Goal: Check status: Check status

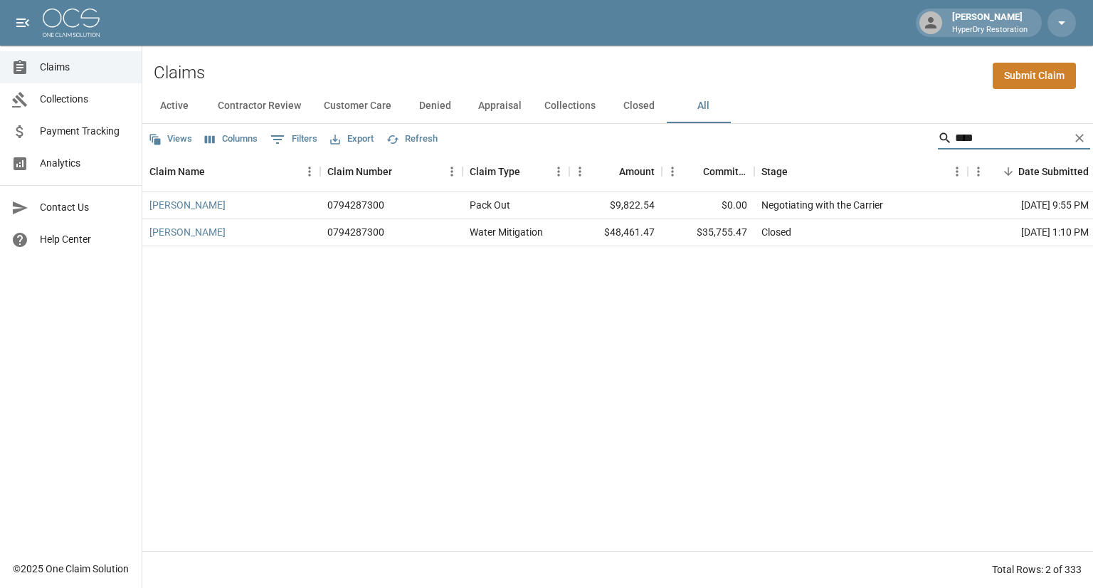
drag, startPoint x: 988, startPoint y: 132, endPoint x: 695, endPoint y: 163, distance: 295.0
click at [695, 163] on div "Views Columns 0 Filters Export Refresh **** Claim Name Claim Number Claim Type …" at bounding box center [617, 356] width 951 height 464
type input "*******"
click at [194, 230] on link "[PERSON_NAME]" at bounding box center [187, 232] width 76 height 14
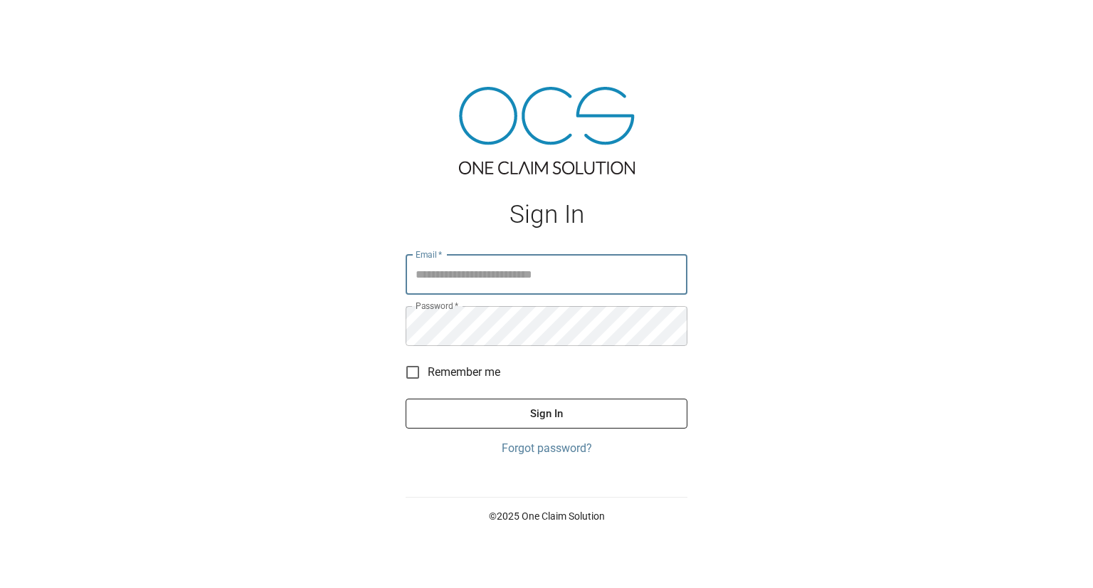
type input "**********"
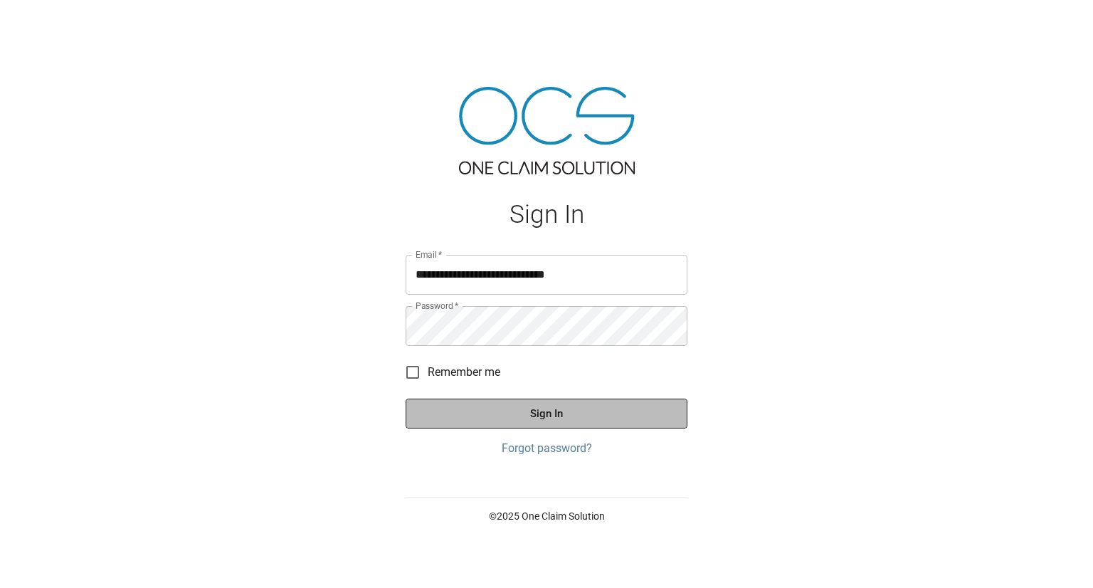
click at [539, 416] on button "Sign In" at bounding box center [547, 414] width 282 height 30
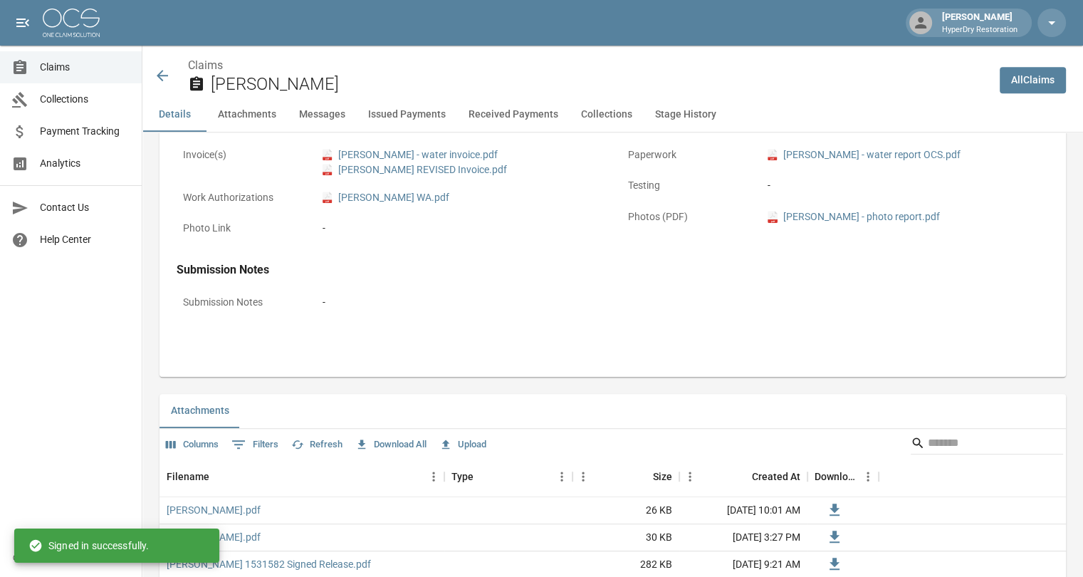
scroll to position [866, 0]
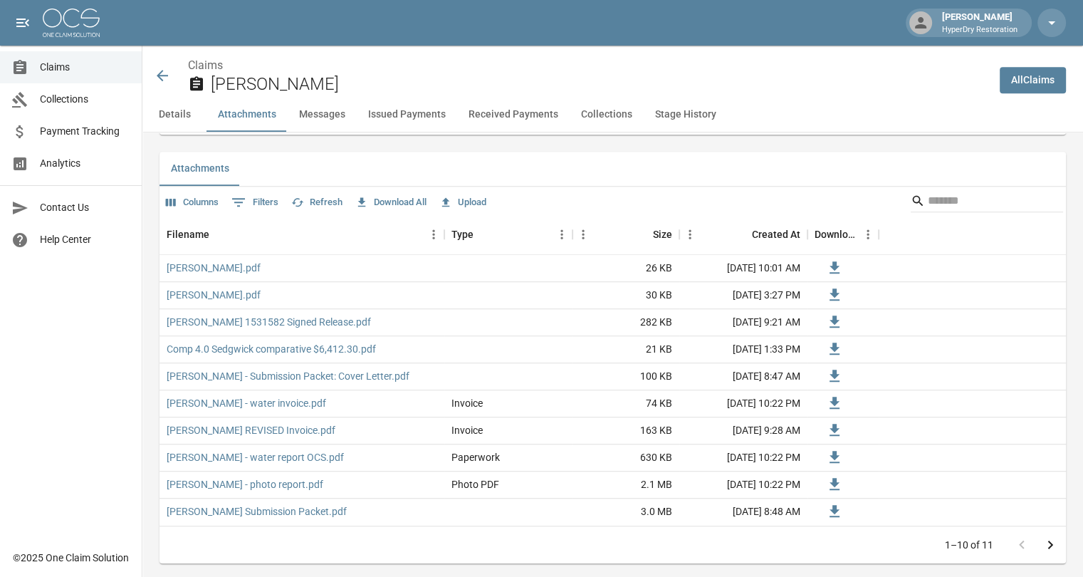
click at [422, 115] on button "Issued Payments" at bounding box center [407, 115] width 100 height 34
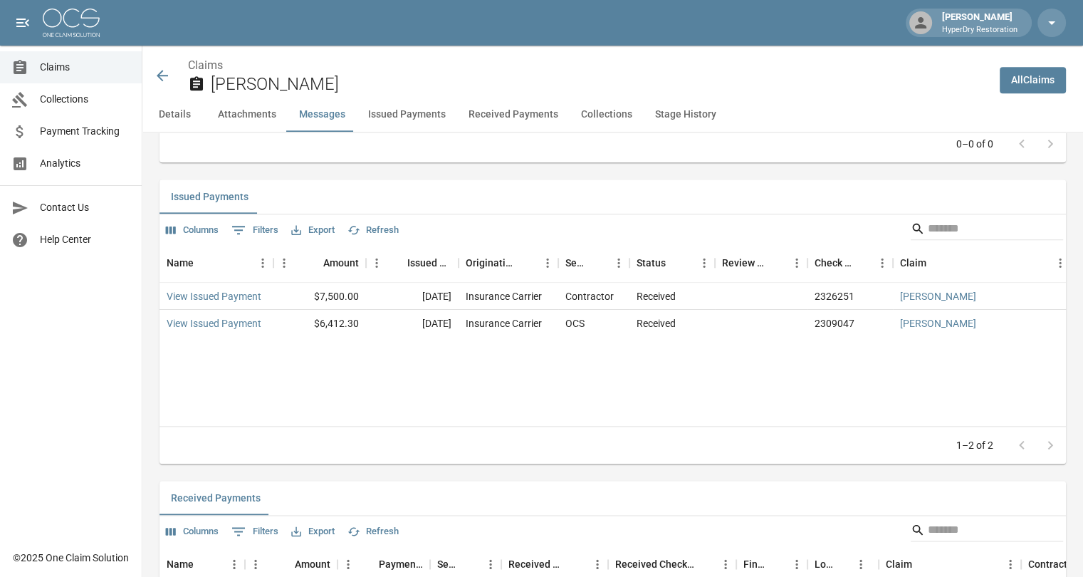
scroll to position [1669, 0]
click at [71, 69] on span "Claims" at bounding box center [85, 67] width 90 height 15
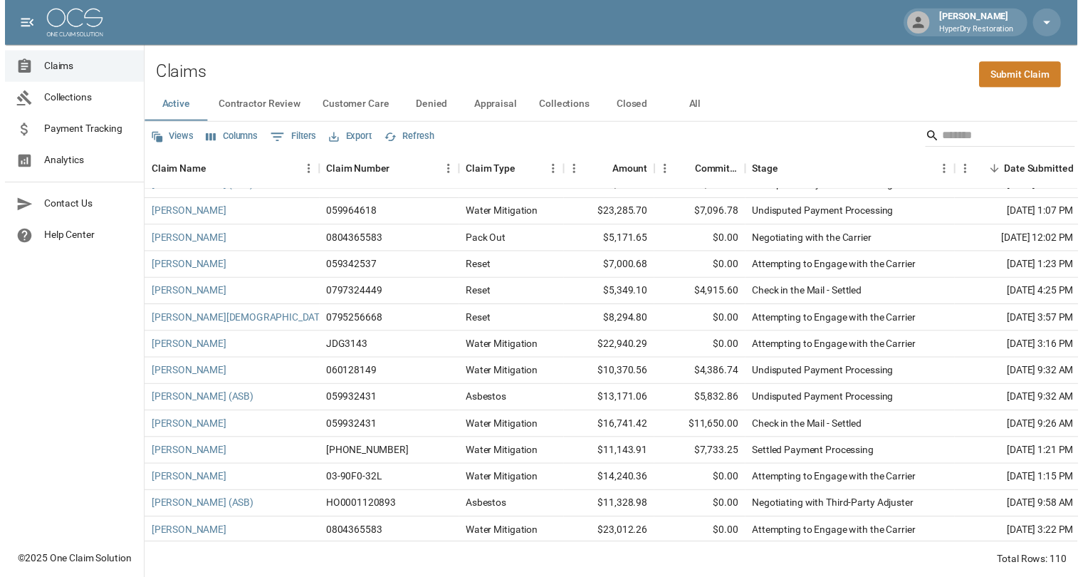
scroll to position [813, 0]
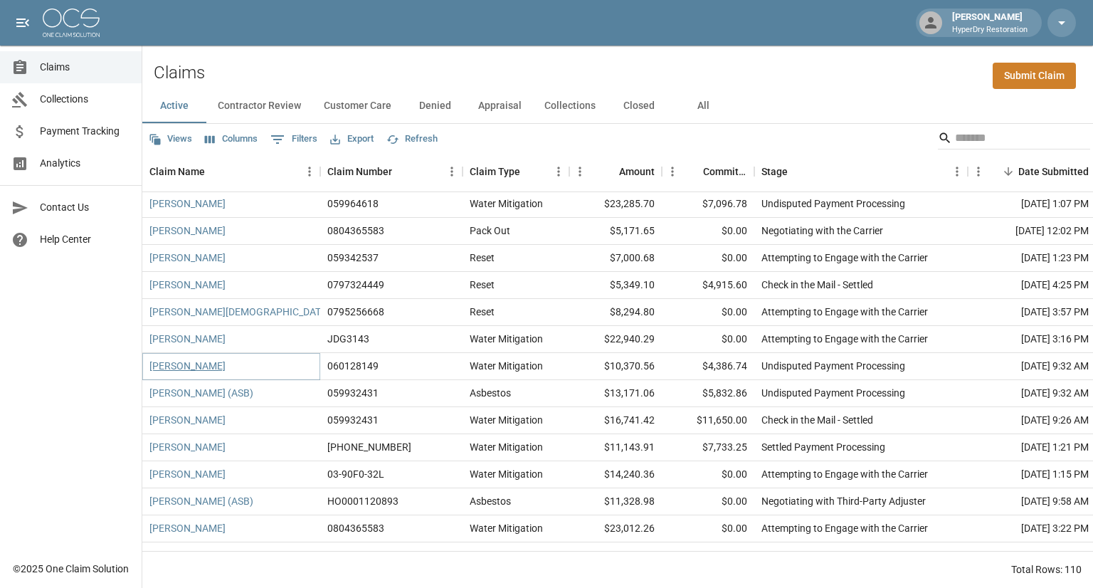
click at [214, 364] on link "Lembeck, Cynthia" at bounding box center [187, 366] width 76 height 14
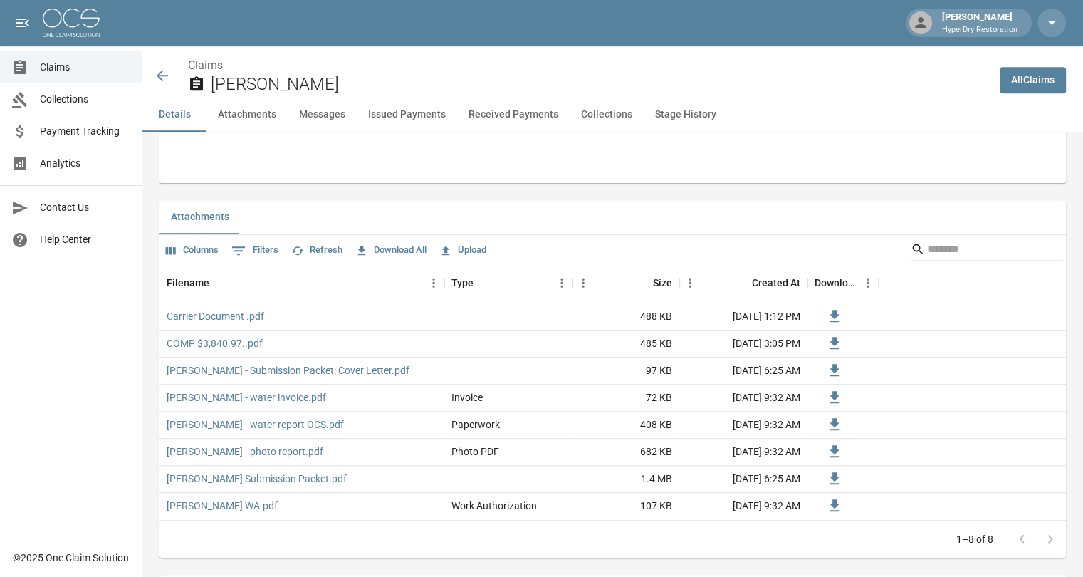
scroll to position [800, 0]
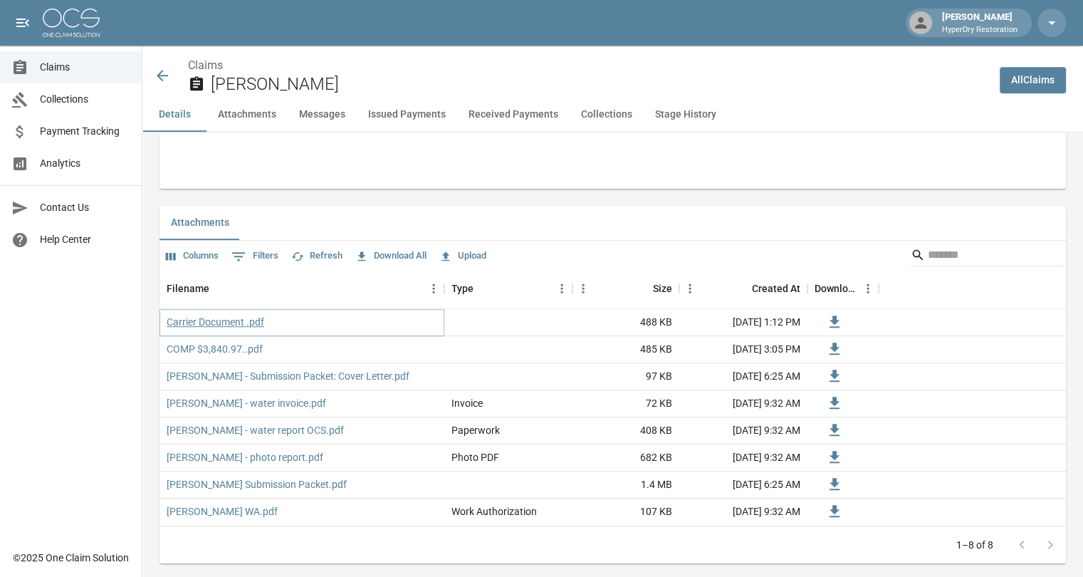
click at [231, 319] on link "Carrier Document .pdf" at bounding box center [216, 322] width 98 height 14
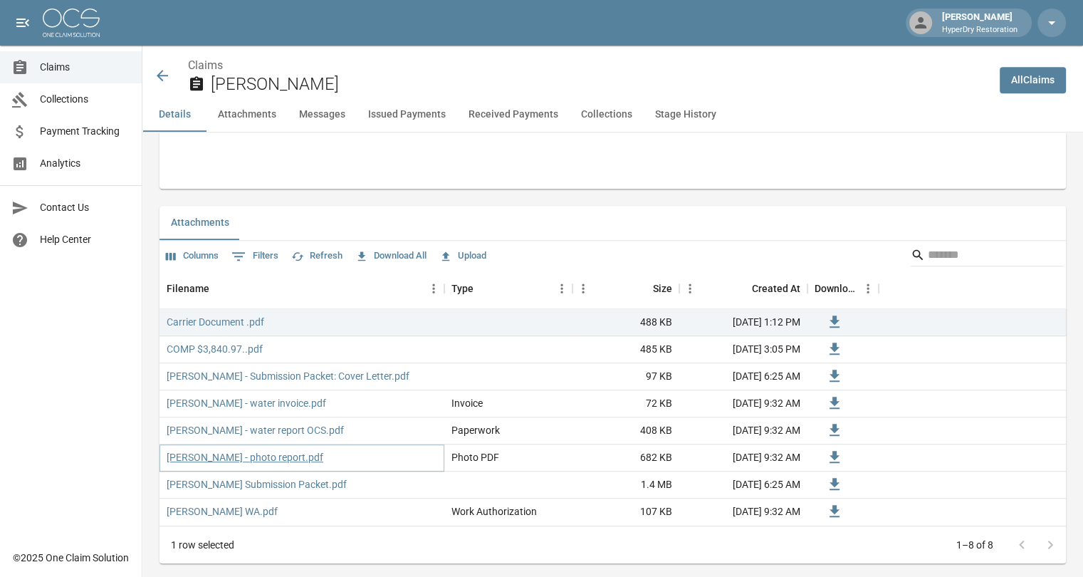
click at [268, 454] on link "Lembeck - photo report.pdf" at bounding box center [245, 457] width 157 height 14
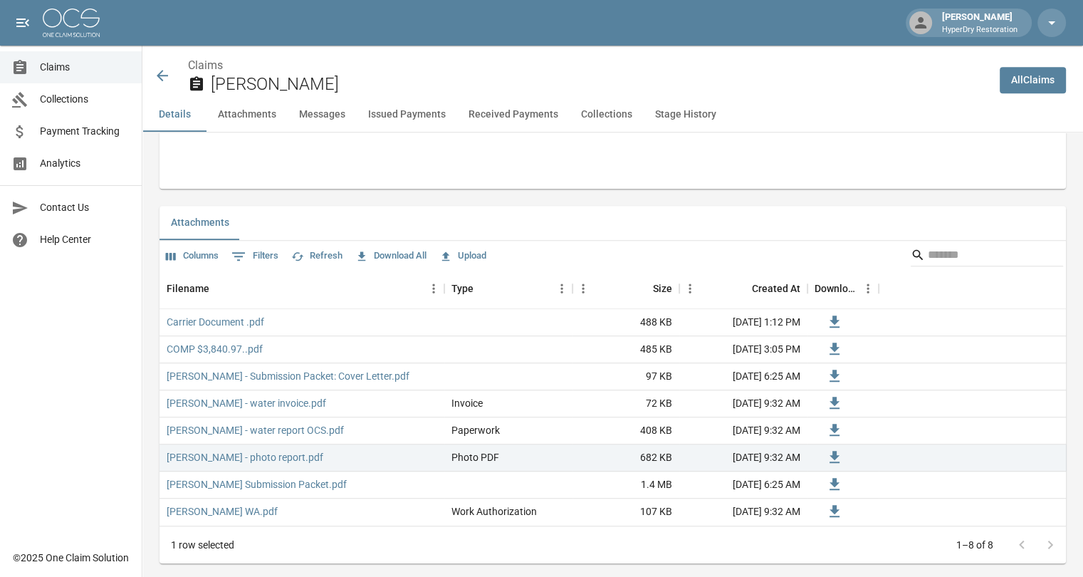
click at [165, 74] on icon at bounding box center [162, 75] width 17 height 17
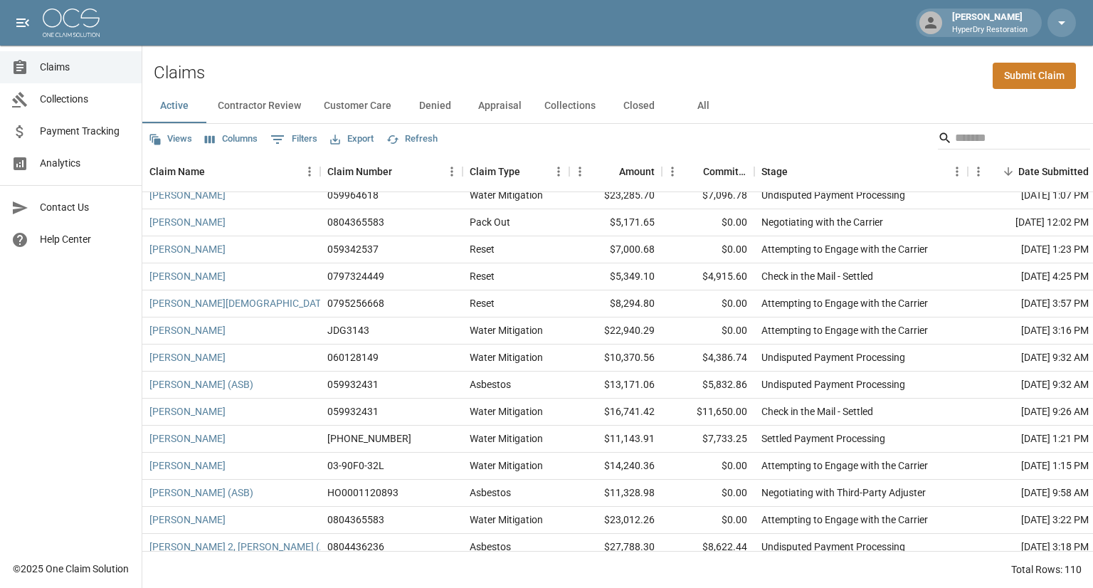
scroll to position [820, 0]
click at [424, 365] on div "060128149" at bounding box center [391, 359] width 142 height 27
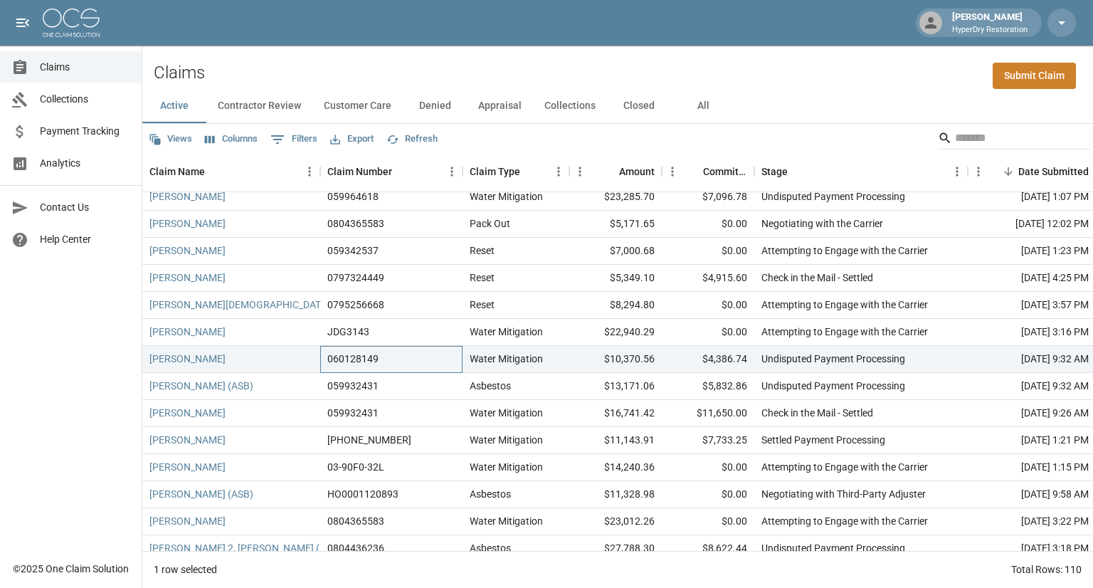
click at [424, 365] on div "060128149" at bounding box center [391, 359] width 142 height 27
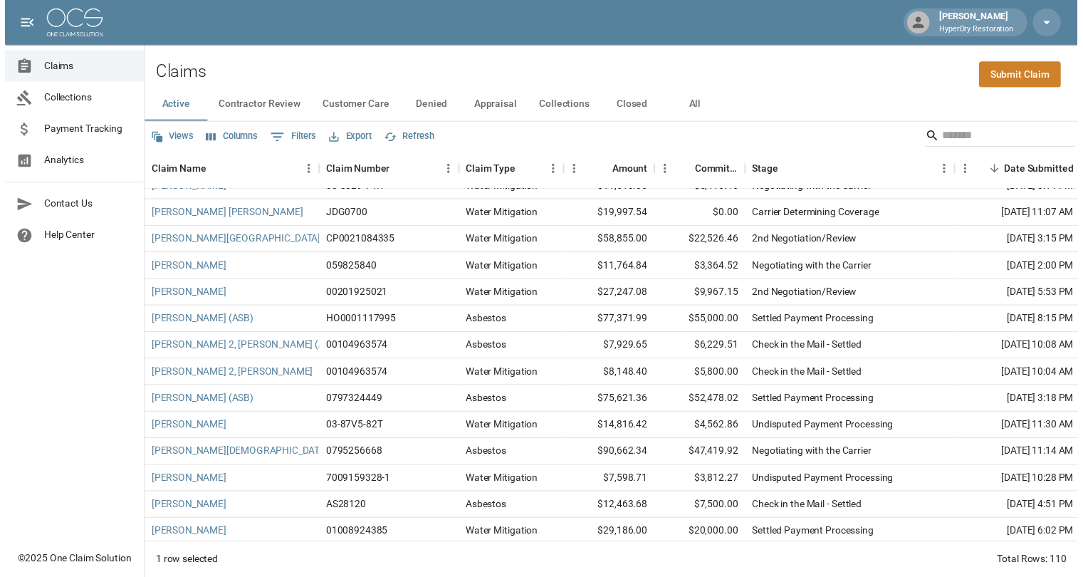
scroll to position [2505, 0]
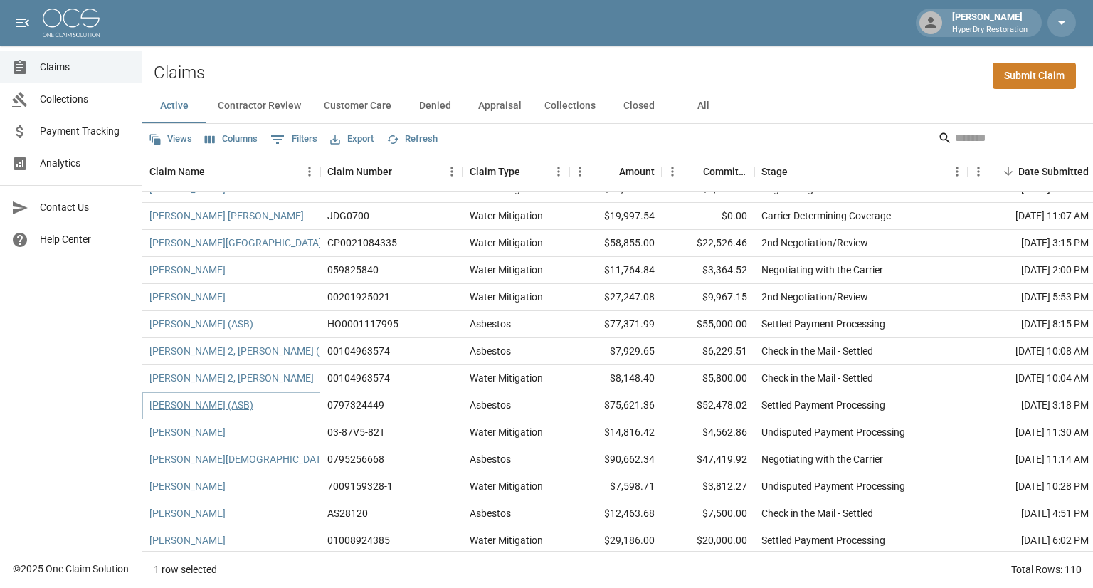
click at [206, 406] on link "Holguin, Rafael (ASB)" at bounding box center [201, 405] width 104 height 14
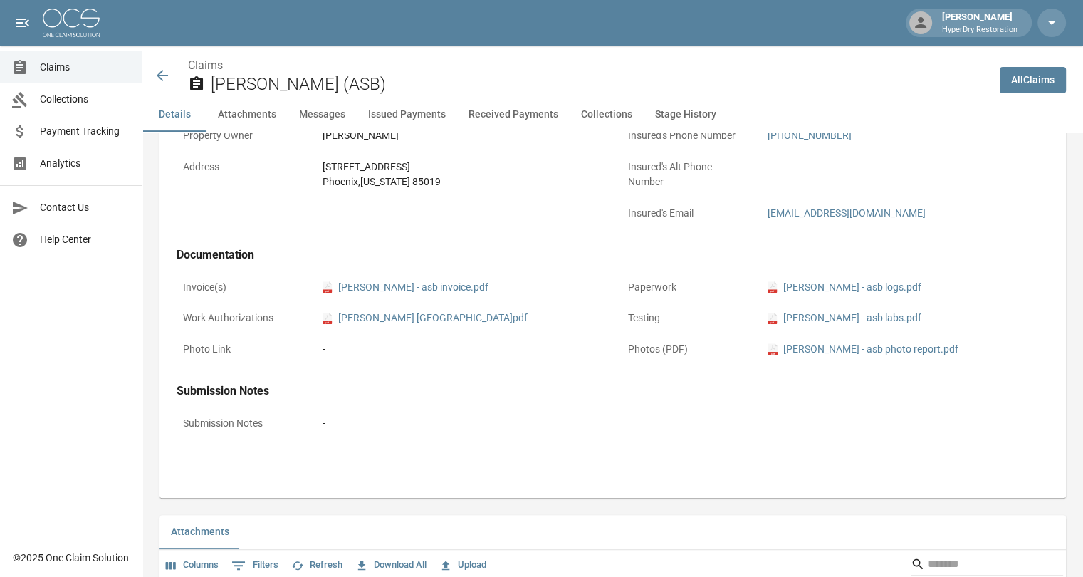
scroll to position [794, 0]
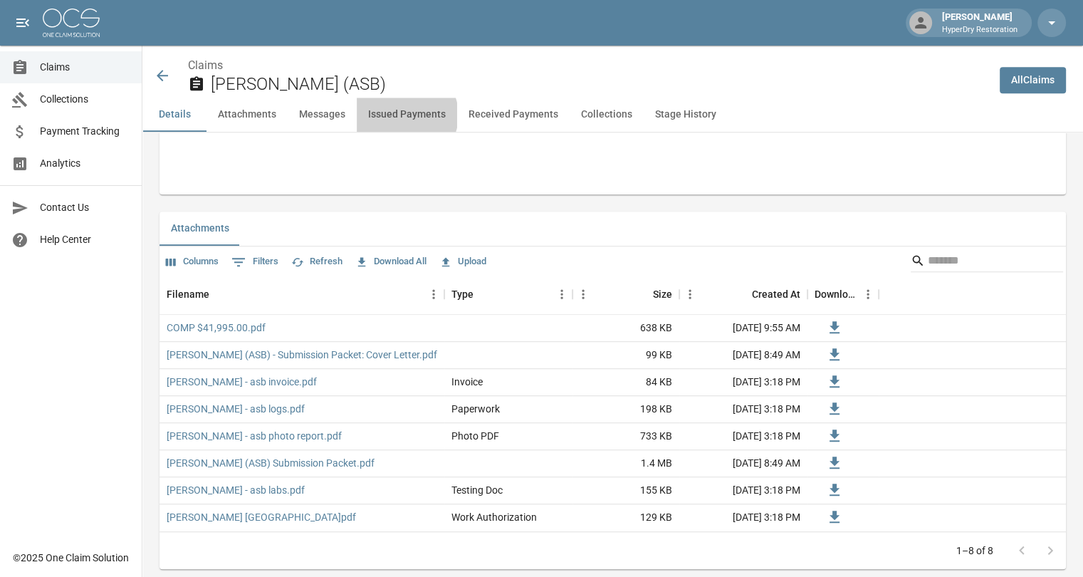
click at [401, 115] on button "Issued Payments" at bounding box center [407, 115] width 100 height 34
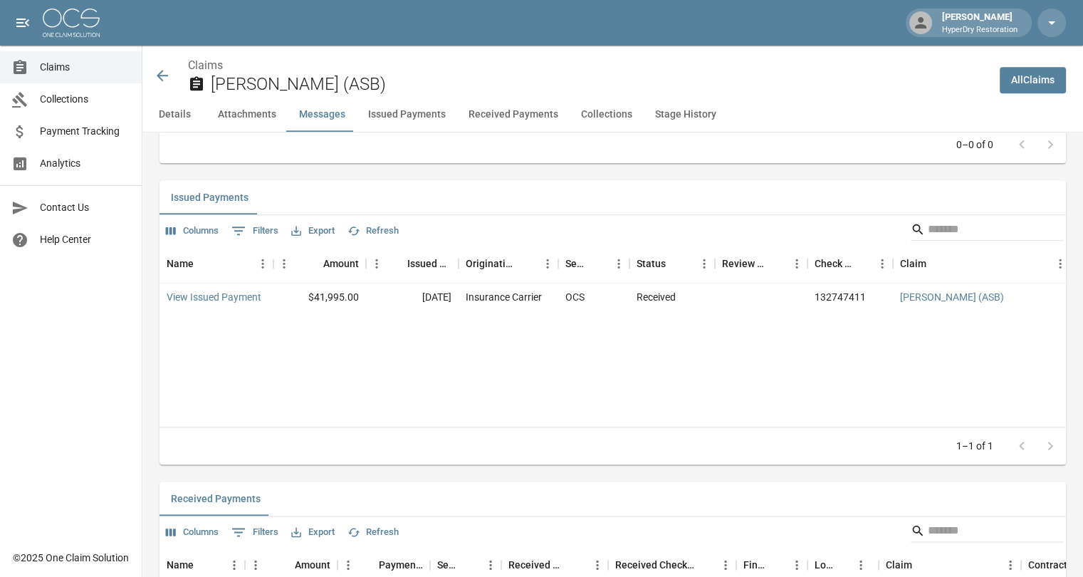
scroll to position [1603, 0]
click at [163, 72] on icon at bounding box center [162, 75] width 17 height 17
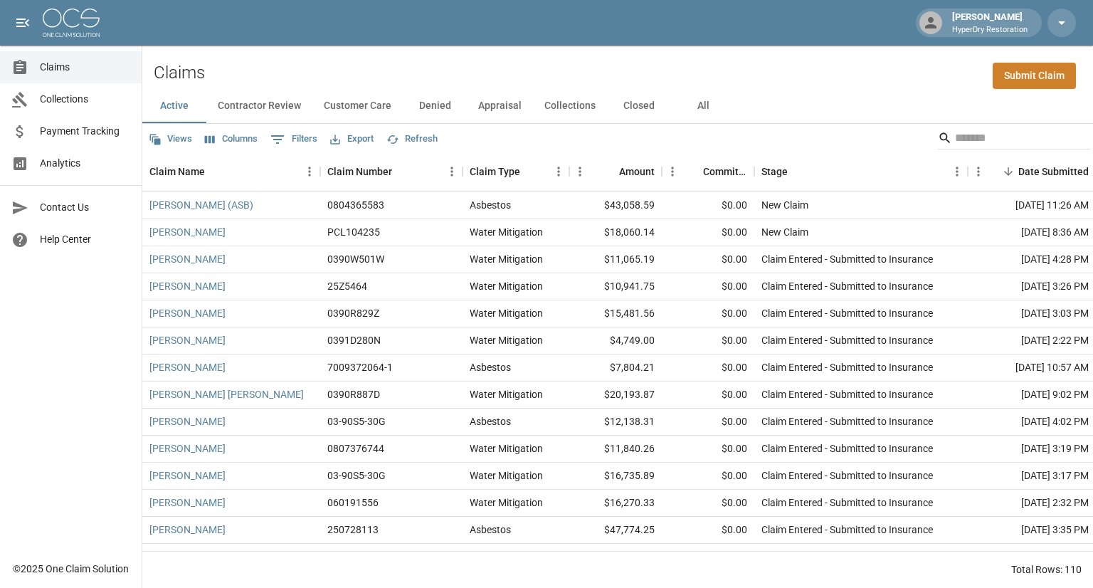
click at [68, 73] on span "Claims" at bounding box center [85, 67] width 90 height 15
click at [957, 137] on input "Search" at bounding box center [1012, 138] width 114 height 23
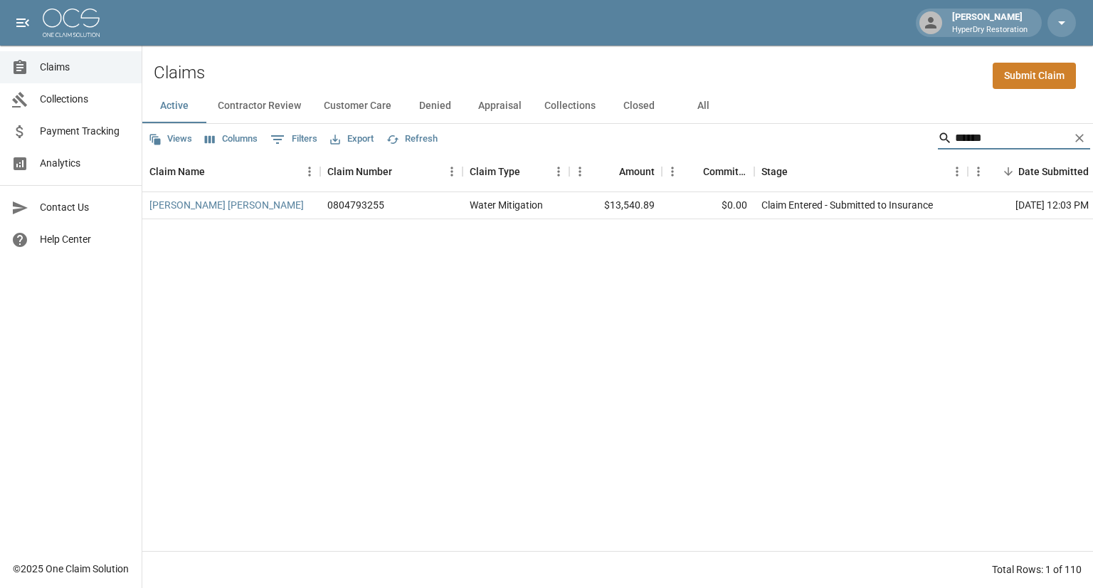
type input "******"
